Goal: Task Accomplishment & Management: Manage account settings

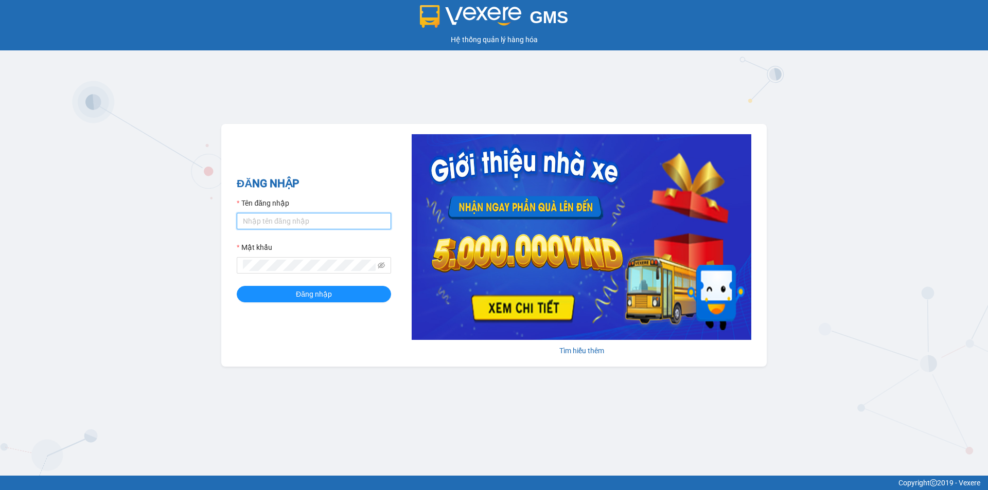
click at [331, 223] on input "Tên đăng nhập" at bounding box center [314, 221] width 154 height 16
type input "tgkhanh.vananh"
click at [237, 286] on button "Đăng nhập" at bounding box center [314, 294] width 154 height 16
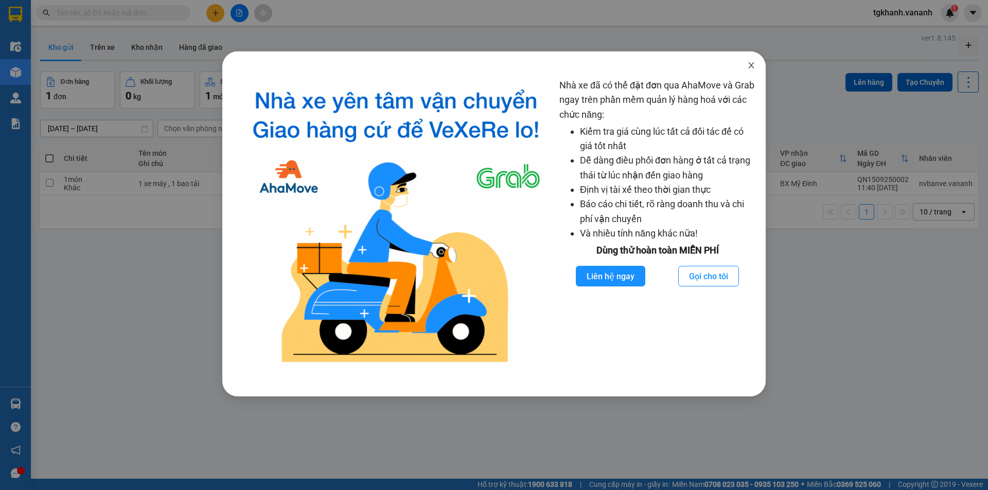
click at [752, 69] on icon "close" at bounding box center [751, 65] width 8 height 8
